Goal: Navigation & Orientation: Go to known website

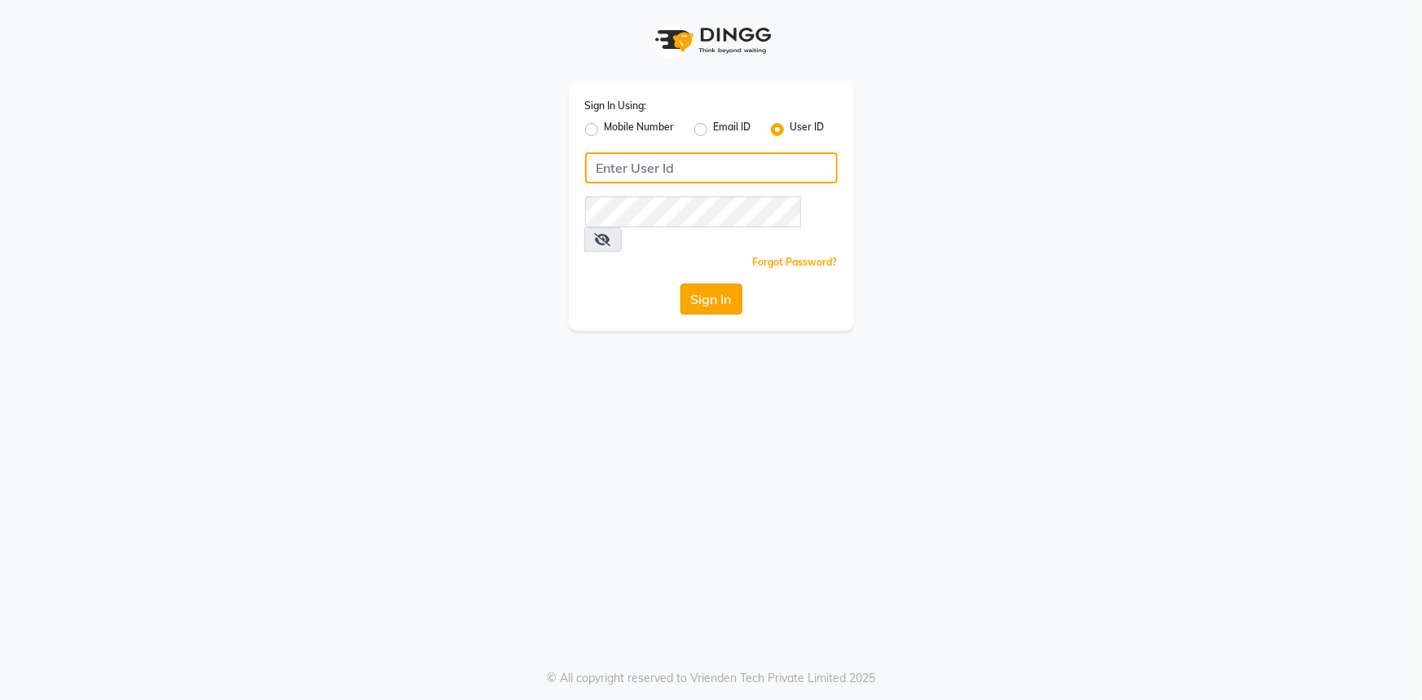
type input "belle and beau"
click at [694, 284] on button "Sign In" at bounding box center [712, 299] width 62 height 31
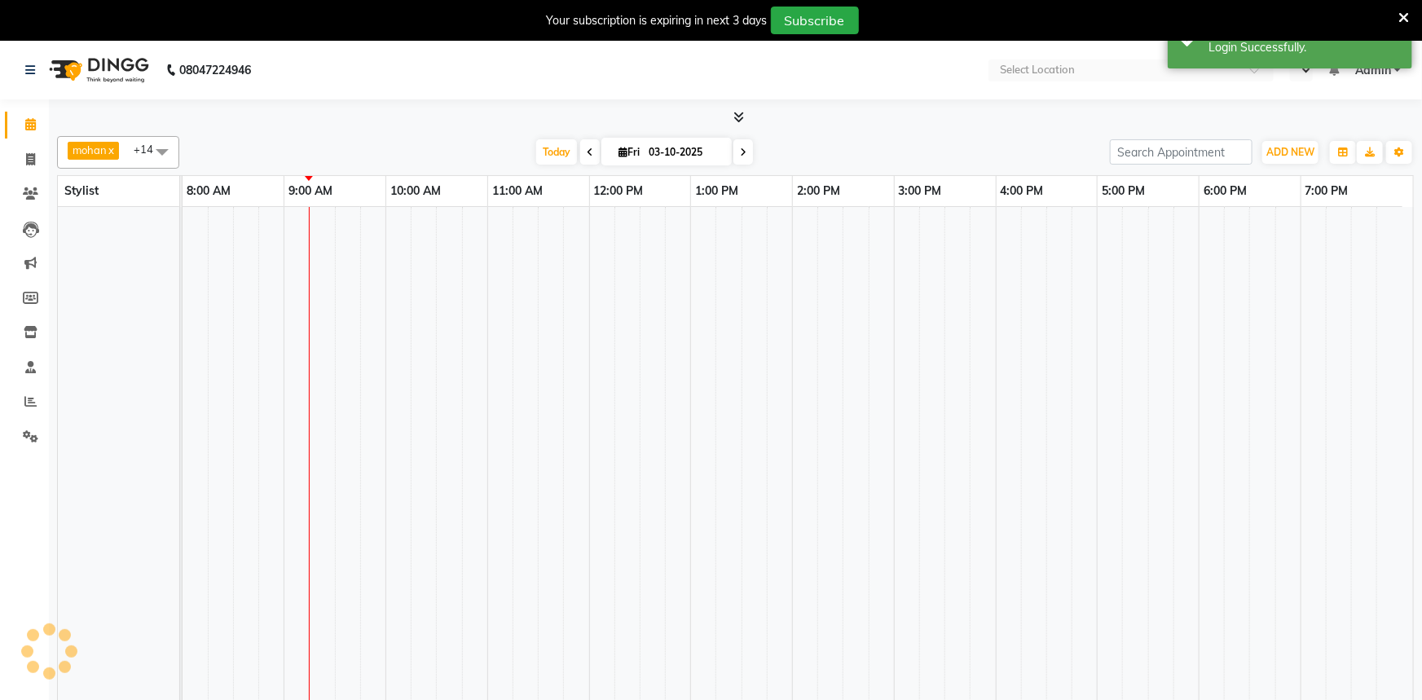
select select "en"
